Goal: Transaction & Acquisition: Subscribe to service/newsletter

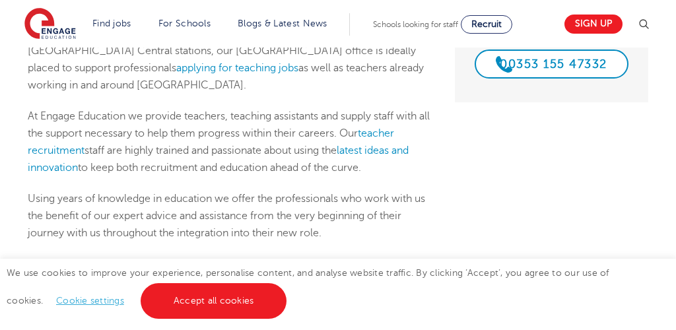
scroll to position [312, 0]
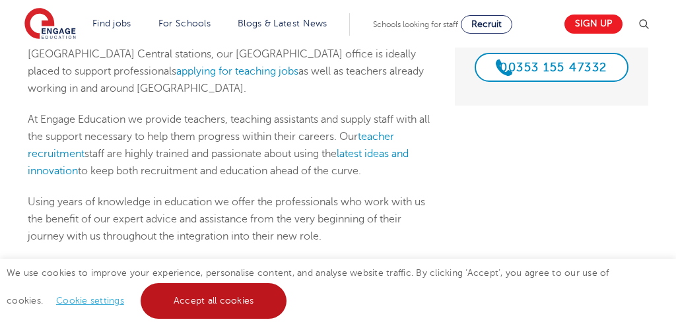
click at [199, 300] on link "Accept all cookies" at bounding box center [214, 301] width 146 height 36
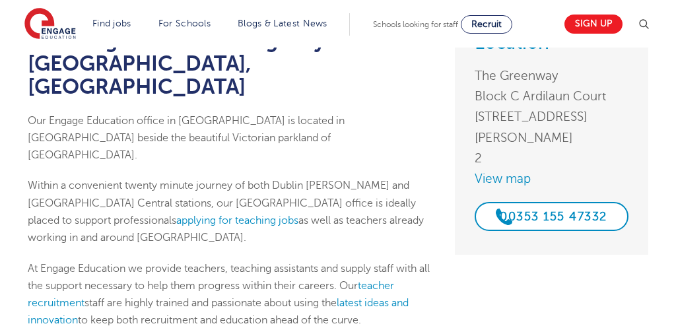
scroll to position [0, 0]
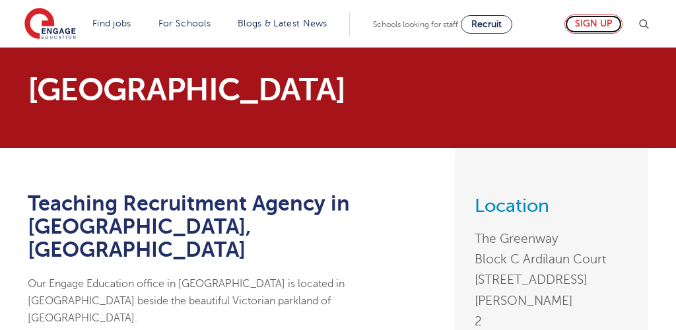
click at [602, 22] on link "Sign up" at bounding box center [593, 24] width 58 height 19
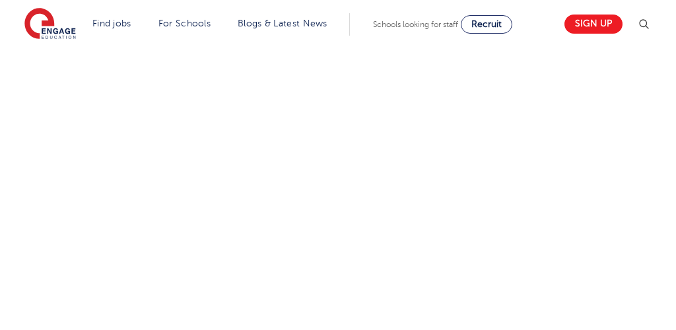
scroll to position [883, 0]
click at [448, 201] on div "Let us know more about you!" at bounding box center [338, 0] width 640 height 762
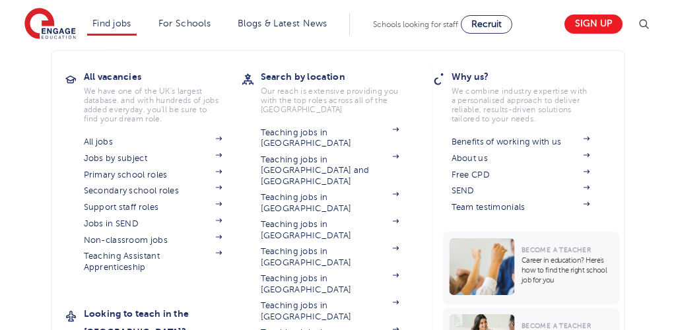
click at [120, 16] on li "Find jobs All vacancies We have one of the UK's largest database. and with hund…" at bounding box center [111, 24] width 49 height 22
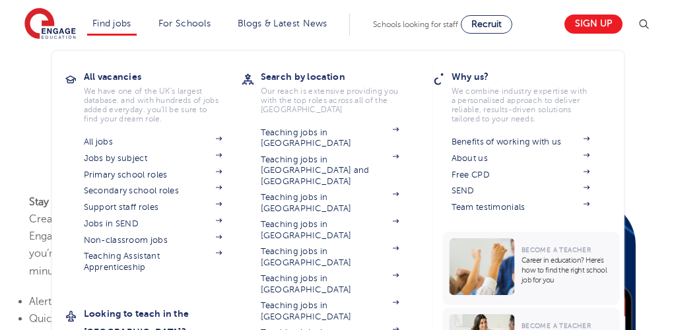
scroll to position [1025, 0]
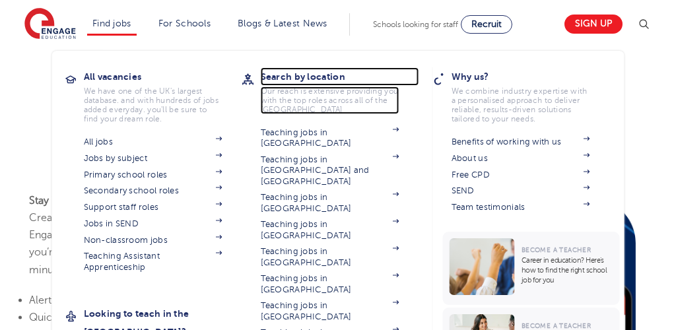
click at [300, 77] on h3 "Search by location" at bounding box center [340, 76] width 158 height 18
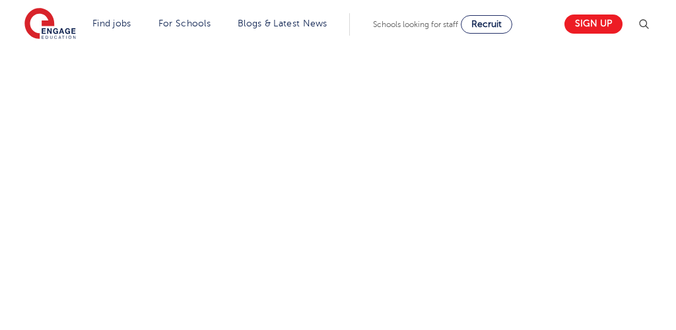
scroll to position [238, 0]
